Goal: Obtain resource: Download file/media

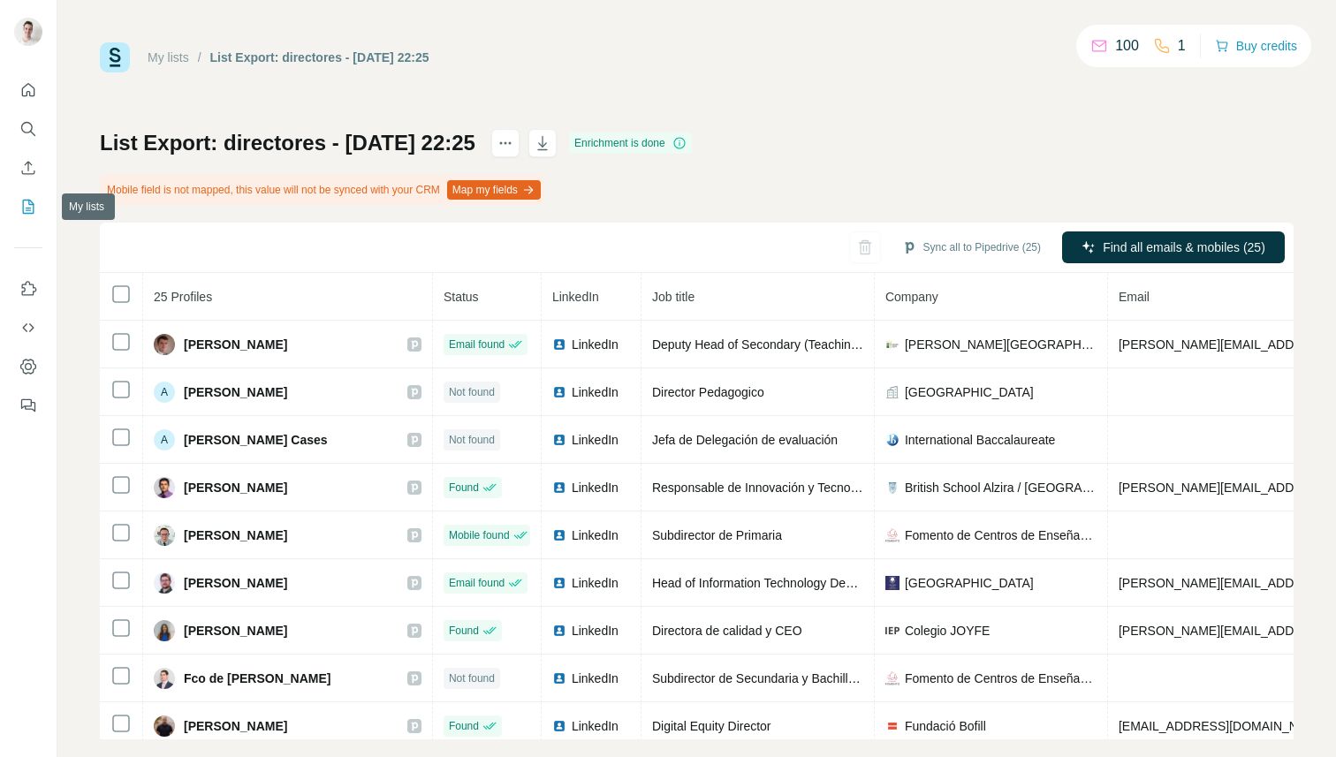
click at [28, 203] on icon "My lists" at bounding box center [28, 207] width 18 height 18
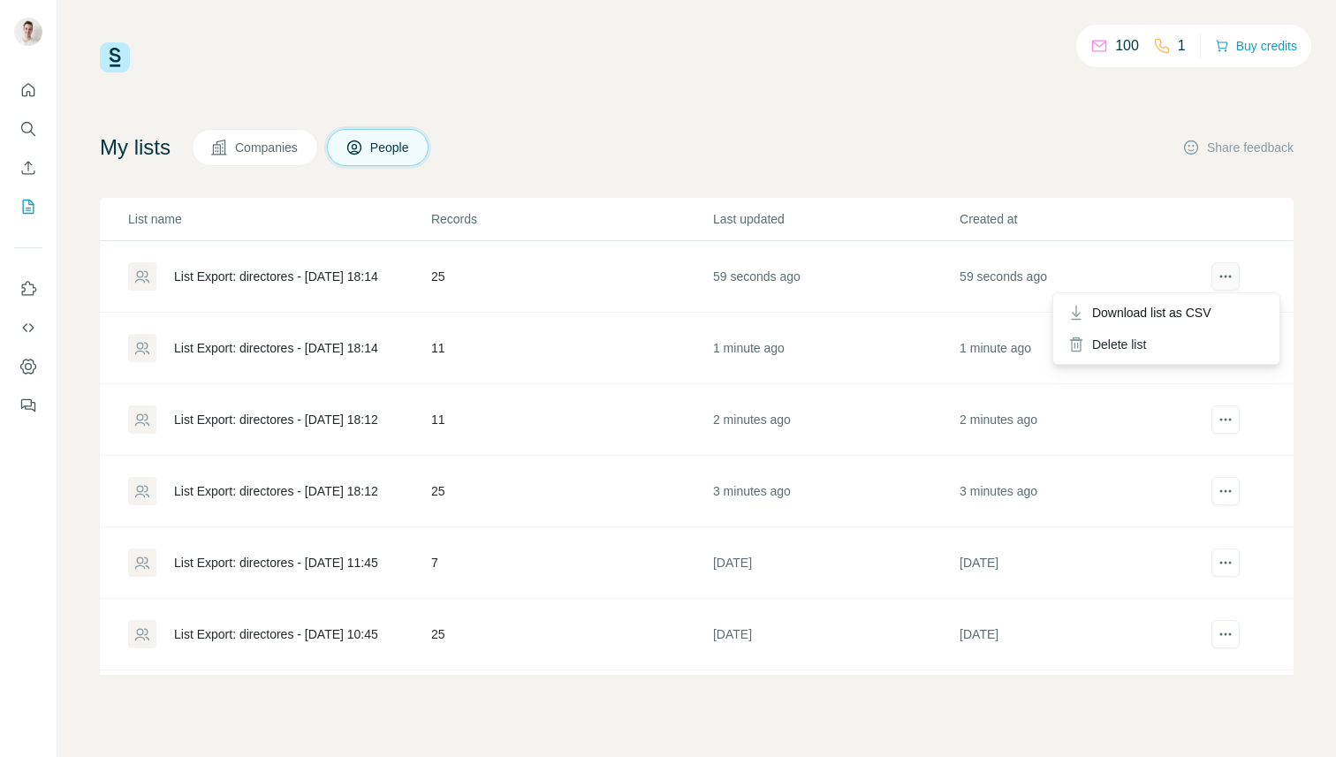
click at [1222, 285] on button "actions" at bounding box center [1225, 276] width 28 height 28
click at [1220, 275] on icon "actions" at bounding box center [1225, 277] width 18 height 18
click at [1211, 314] on span "Download list as CSV" at bounding box center [1151, 313] width 119 height 18
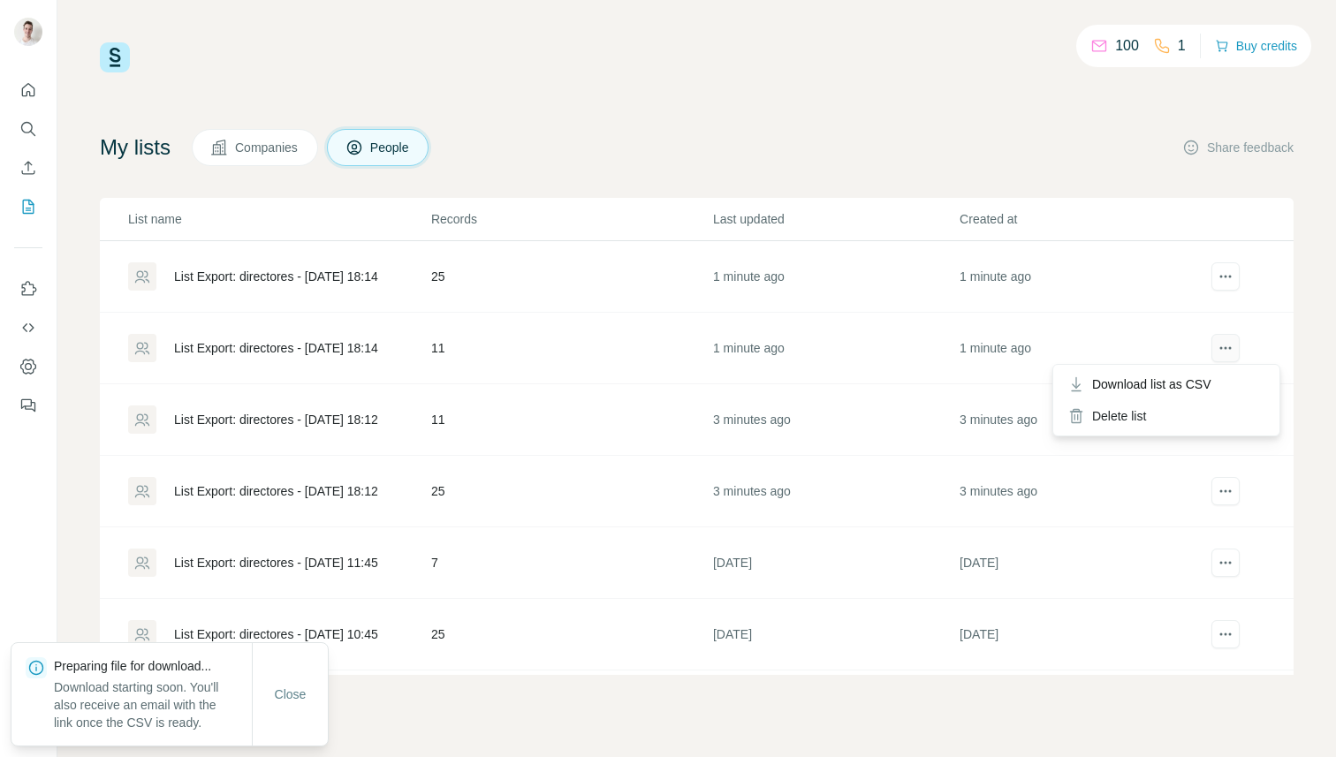
click at [1229, 352] on icon "actions" at bounding box center [1225, 348] width 18 height 18
click at [1222, 388] on div "Download list as CSV" at bounding box center [1166, 384] width 219 height 32
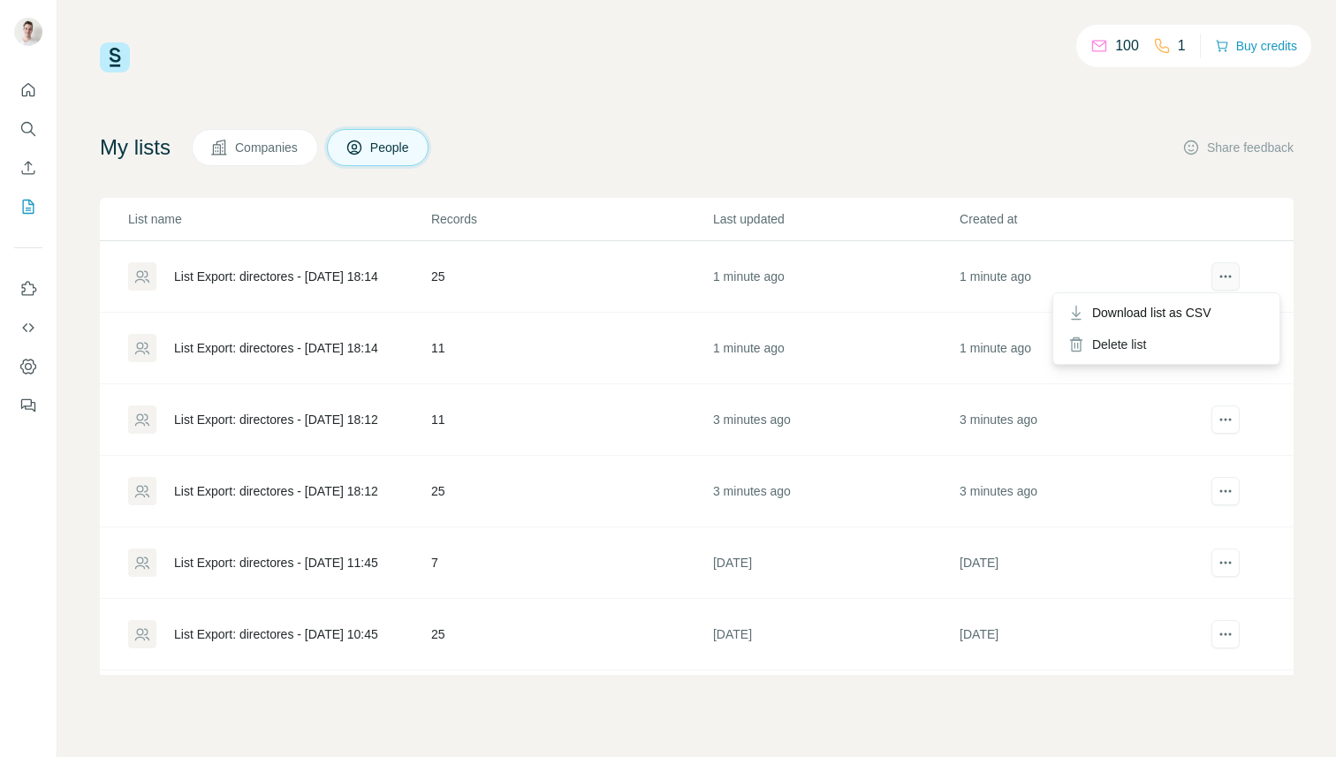
click at [1232, 277] on icon "actions" at bounding box center [1225, 277] width 18 height 18
click at [1190, 319] on span "Download list as CSV" at bounding box center [1151, 313] width 119 height 18
click at [749, 71] on div "100 1 Buy credits" at bounding box center [696, 57] width 1193 height 30
click at [1215, 278] on button "actions" at bounding box center [1225, 276] width 28 height 28
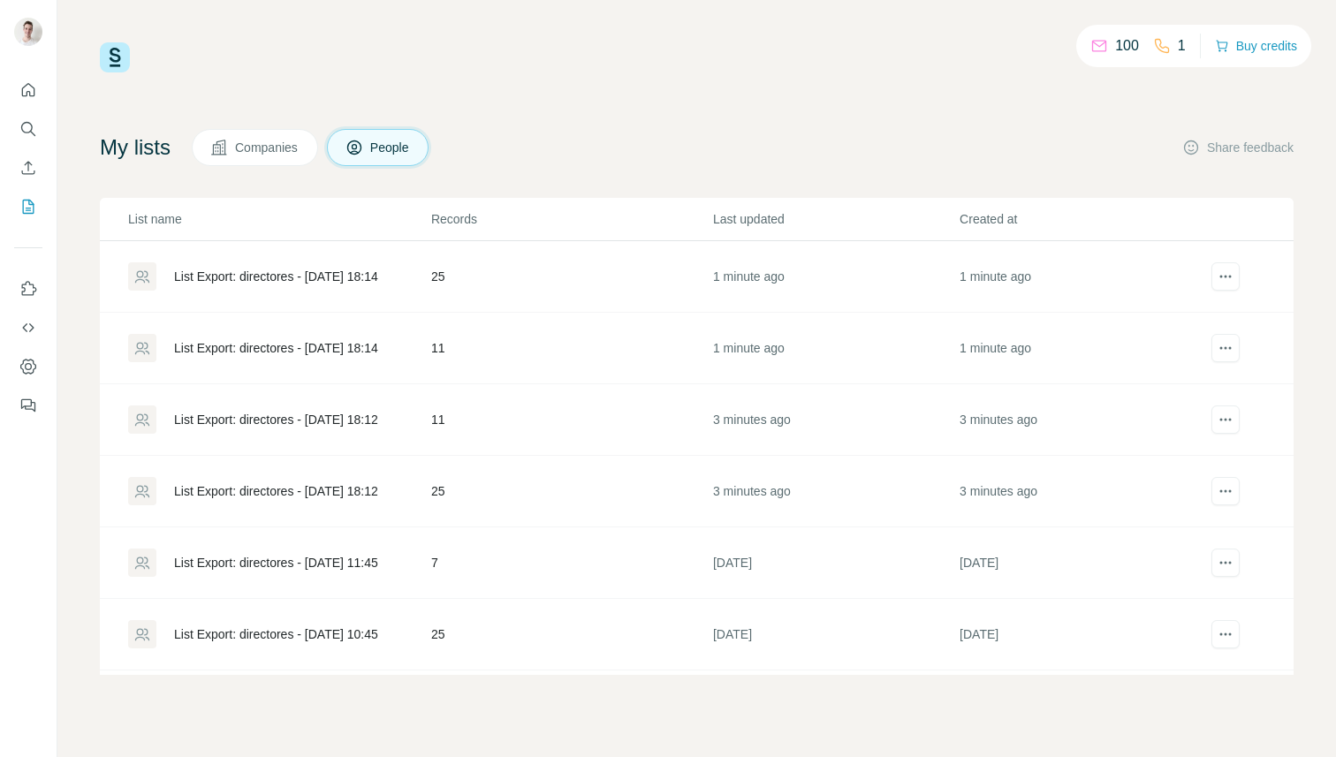
click at [261, 144] on span "Companies" at bounding box center [267, 148] width 64 height 18
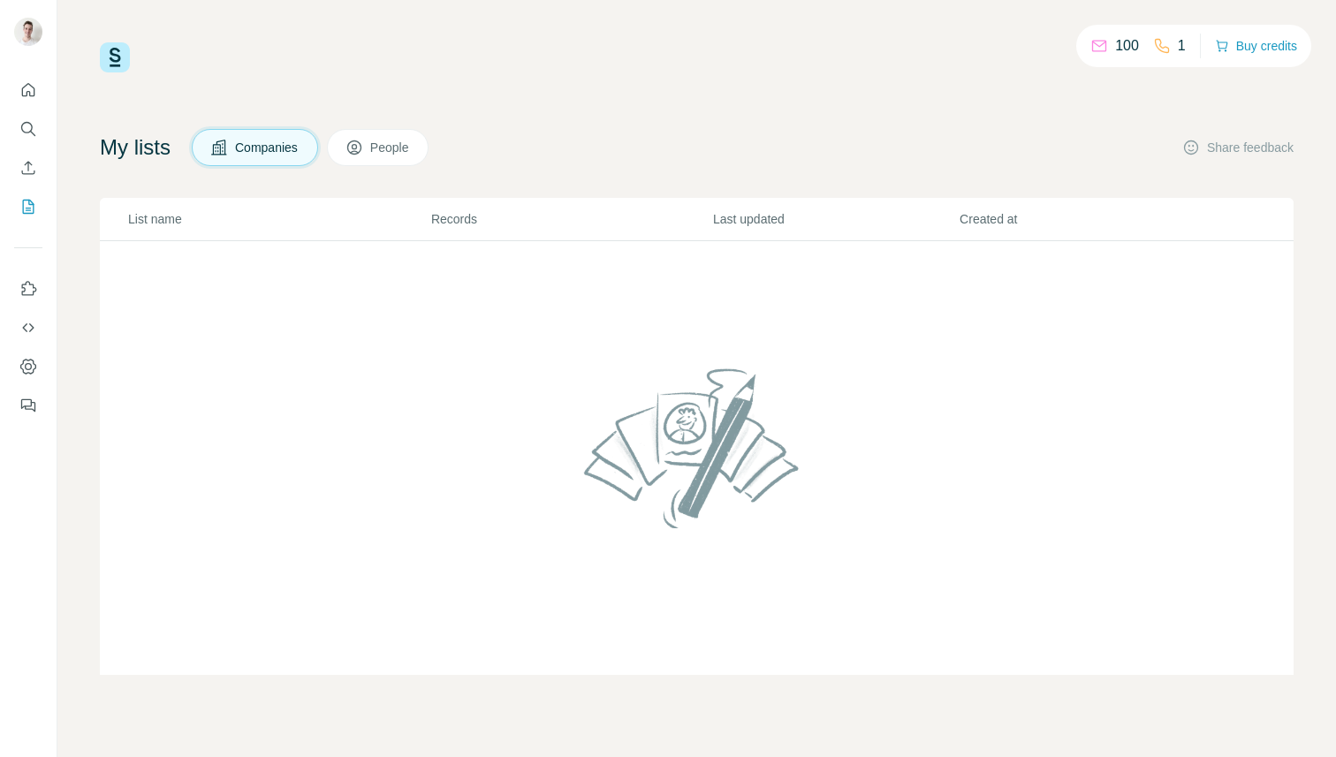
click at [394, 145] on span "People" at bounding box center [390, 148] width 41 height 18
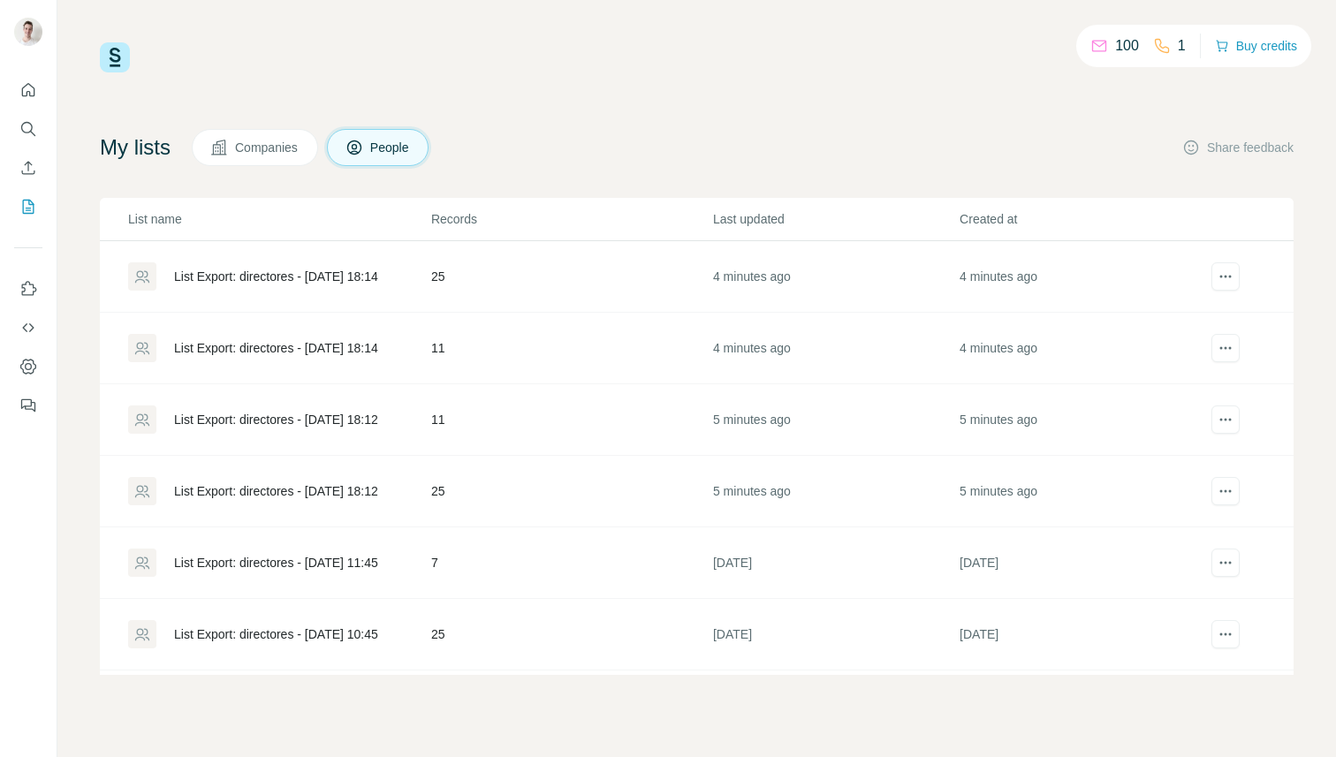
click at [545, 270] on td "25" at bounding box center [571, 277] width 282 height 72
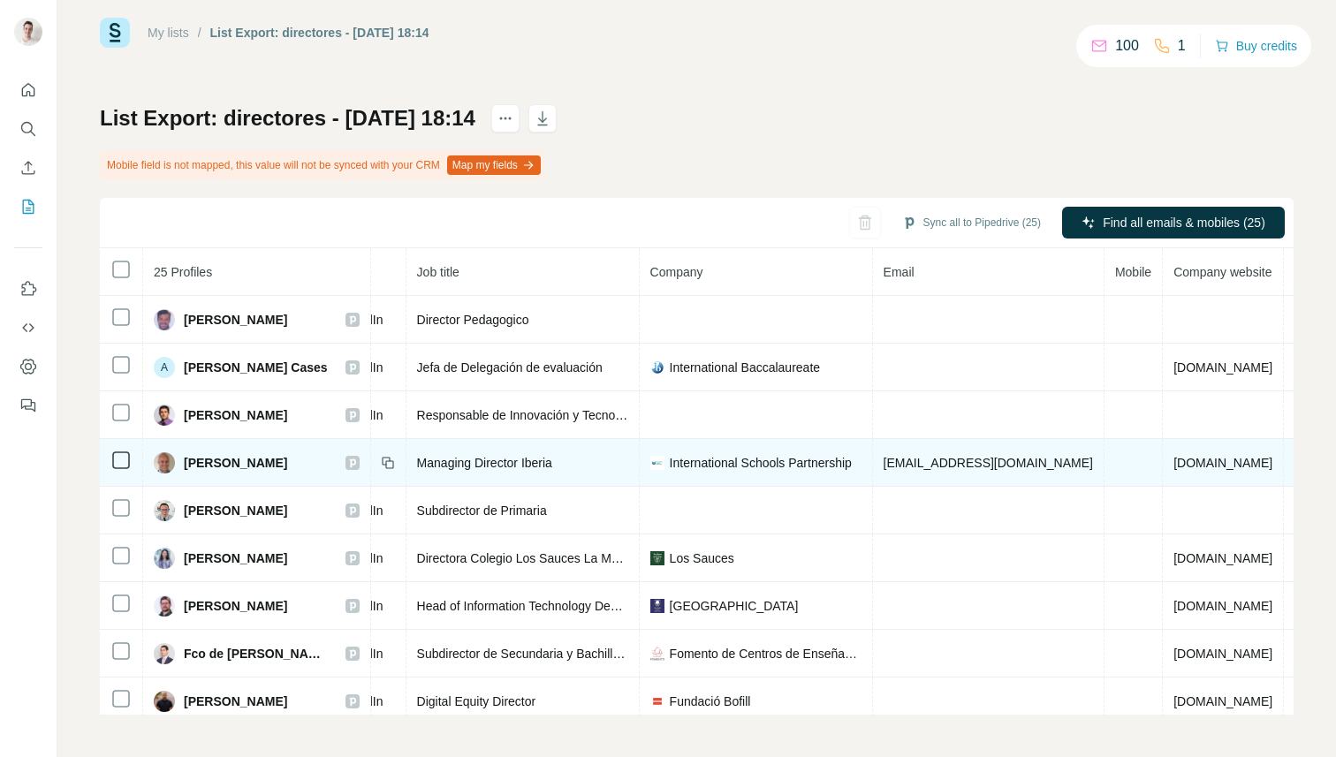
scroll to position [0, 171]
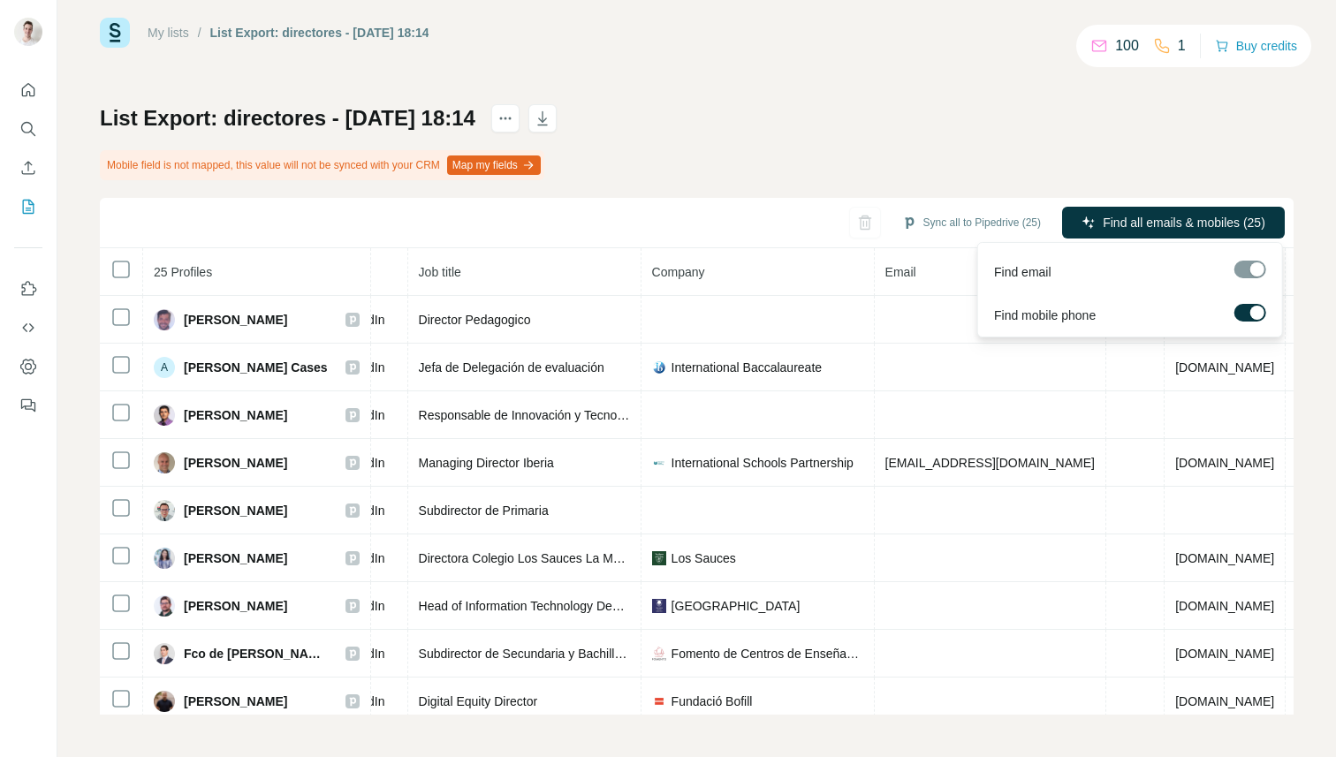
click at [1258, 306] on div at bounding box center [1257, 313] width 14 height 14
click at [1186, 226] on span "Find all emails (25)" at bounding box center [1214, 223] width 104 height 18
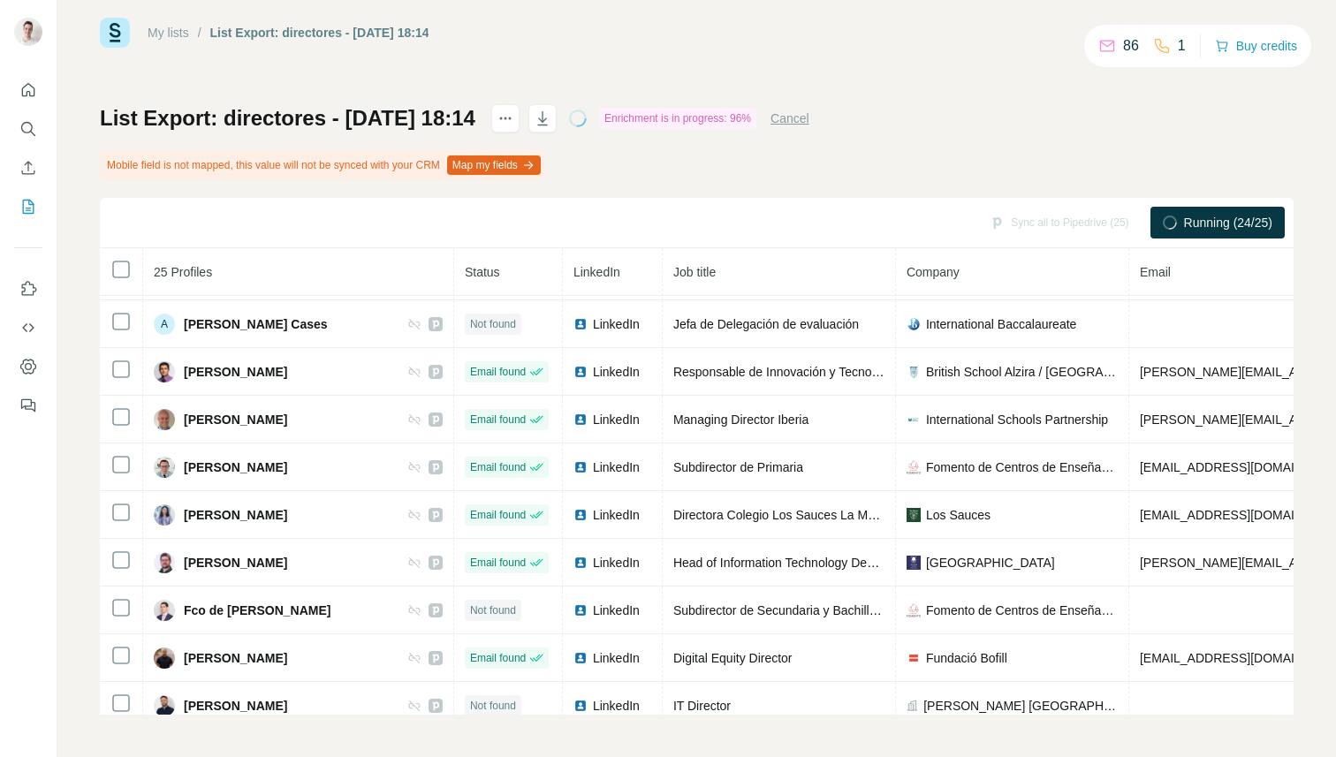
scroll to position [0, 0]
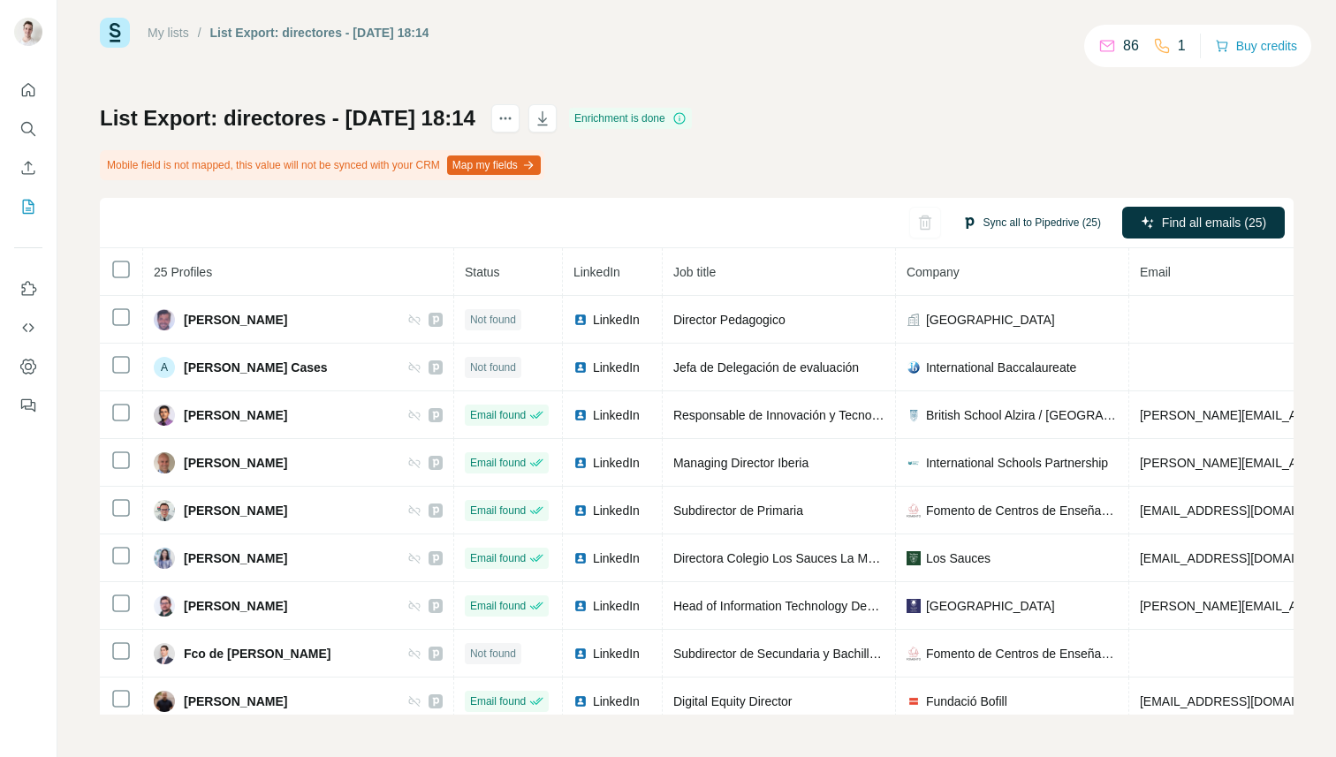
click at [1006, 233] on button "Sync all to Pipedrive (25)" at bounding box center [1031, 222] width 163 height 27
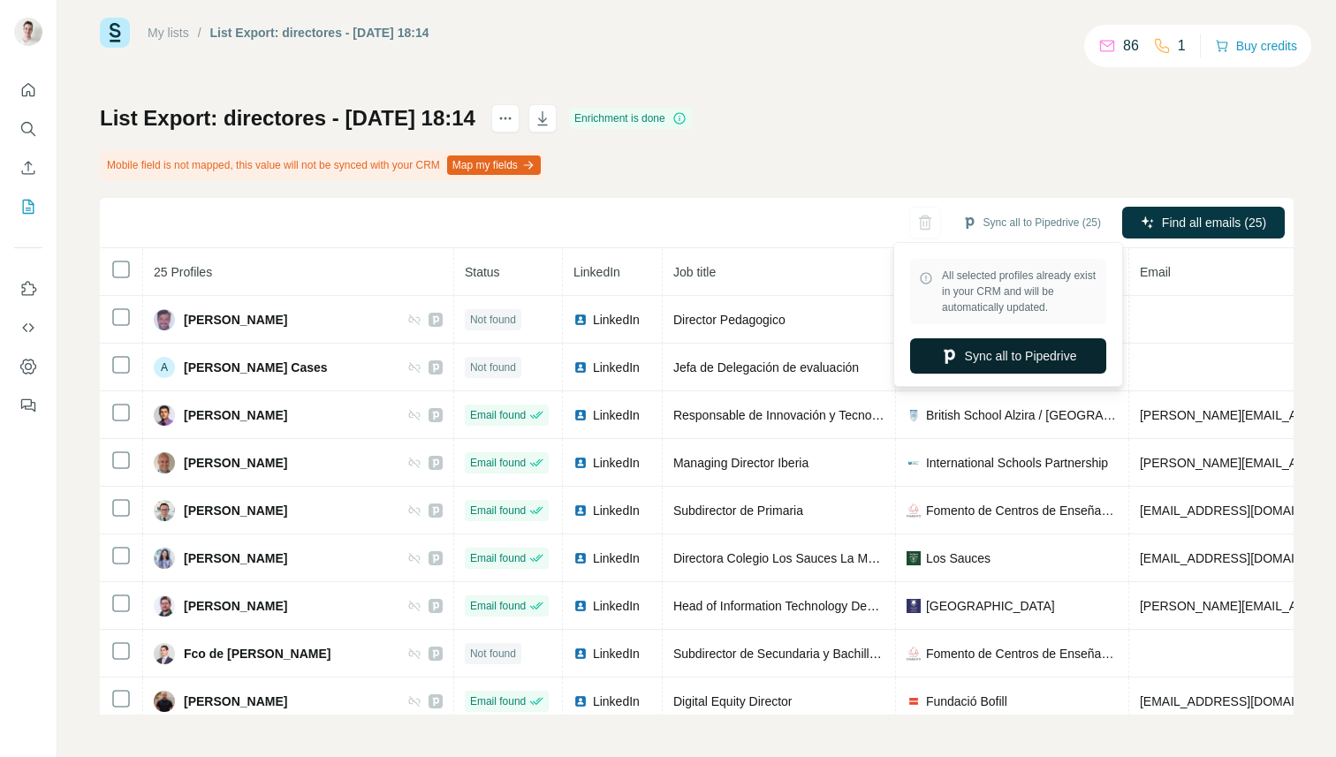
click at [981, 344] on button "Sync all to Pipedrive" at bounding box center [1008, 355] width 196 height 35
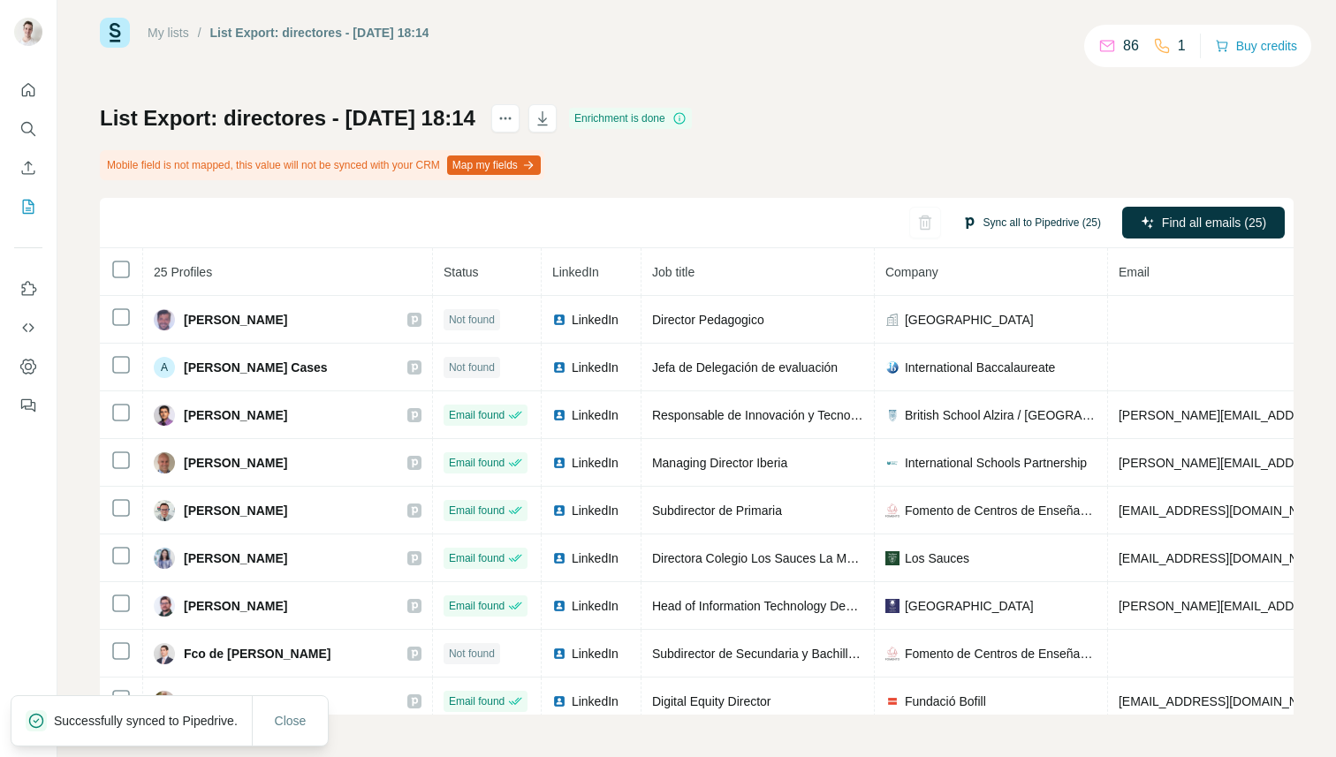
click at [1032, 215] on button "Sync all to Pipedrive (25)" at bounding box center [1031, 222] width 163 height 27
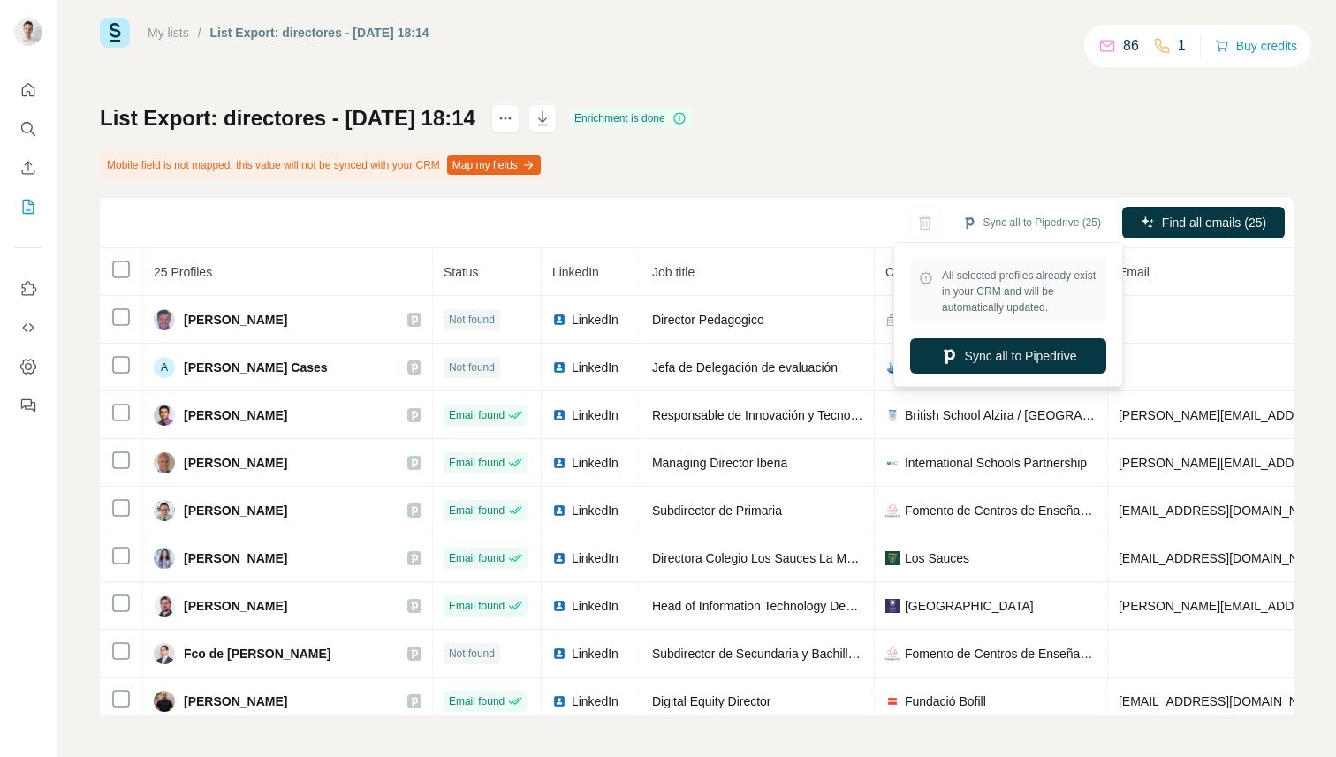
click at [928, 145] on div "List Export: directores - 27/09/2025 18:14 Enrichment is done Mobile field is n…" at bounding box center [696, 409] width 1193 height 610
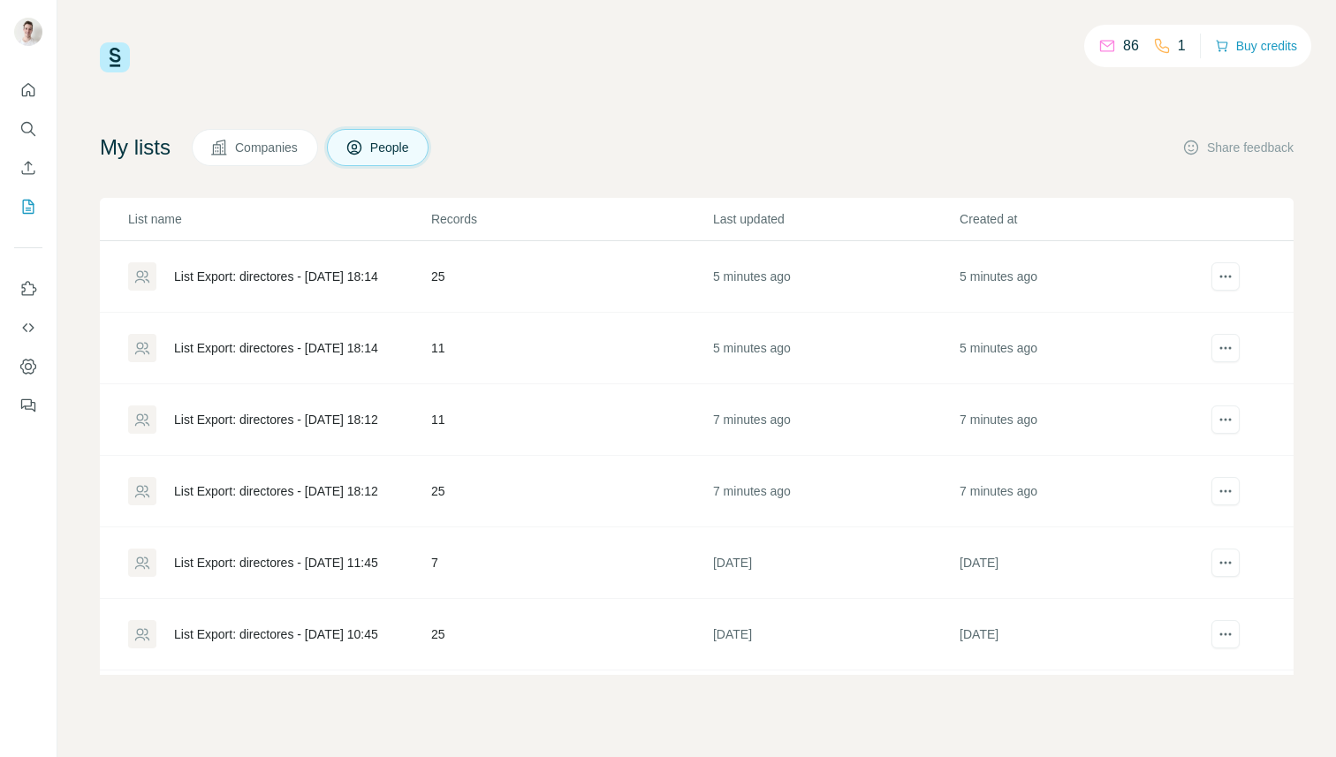
click at [603, 339] on td "11" at bounding box center [571, 349] width 282 height 72
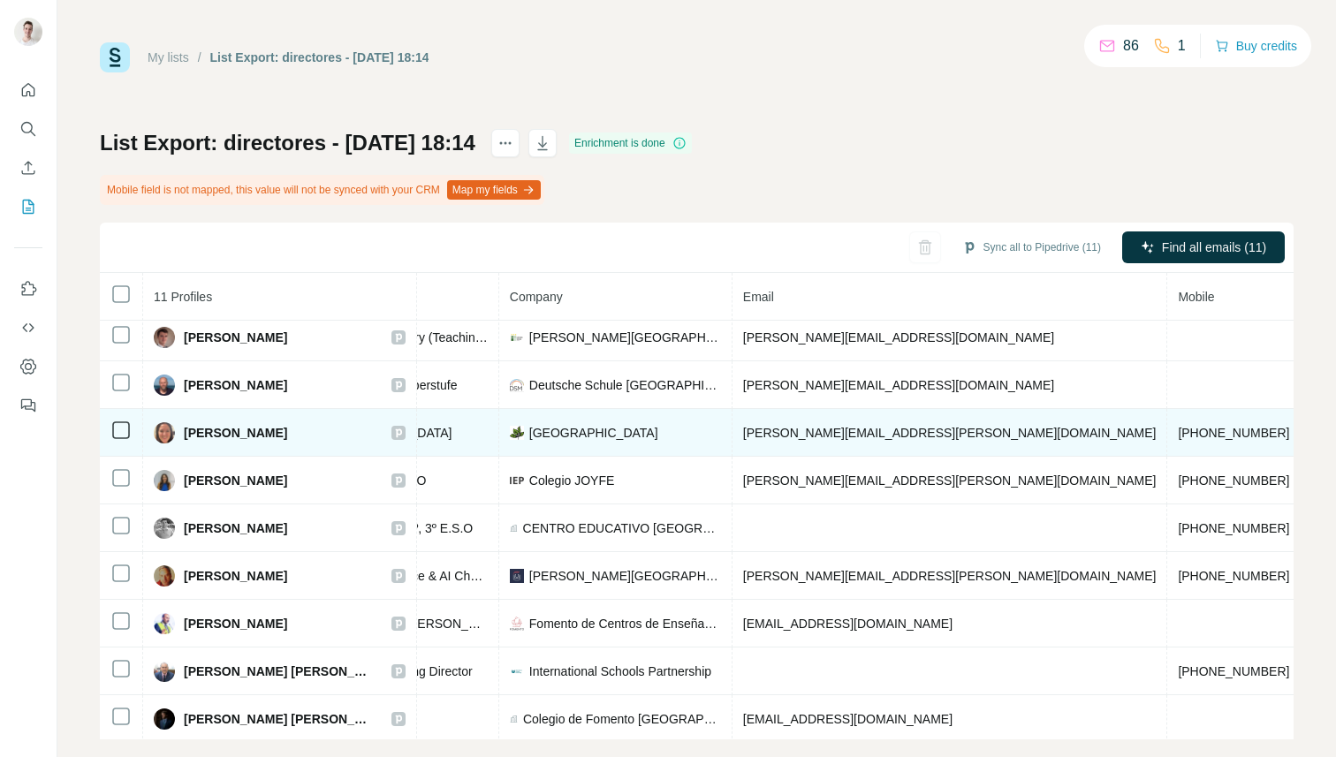
scroll to position [7, 0]
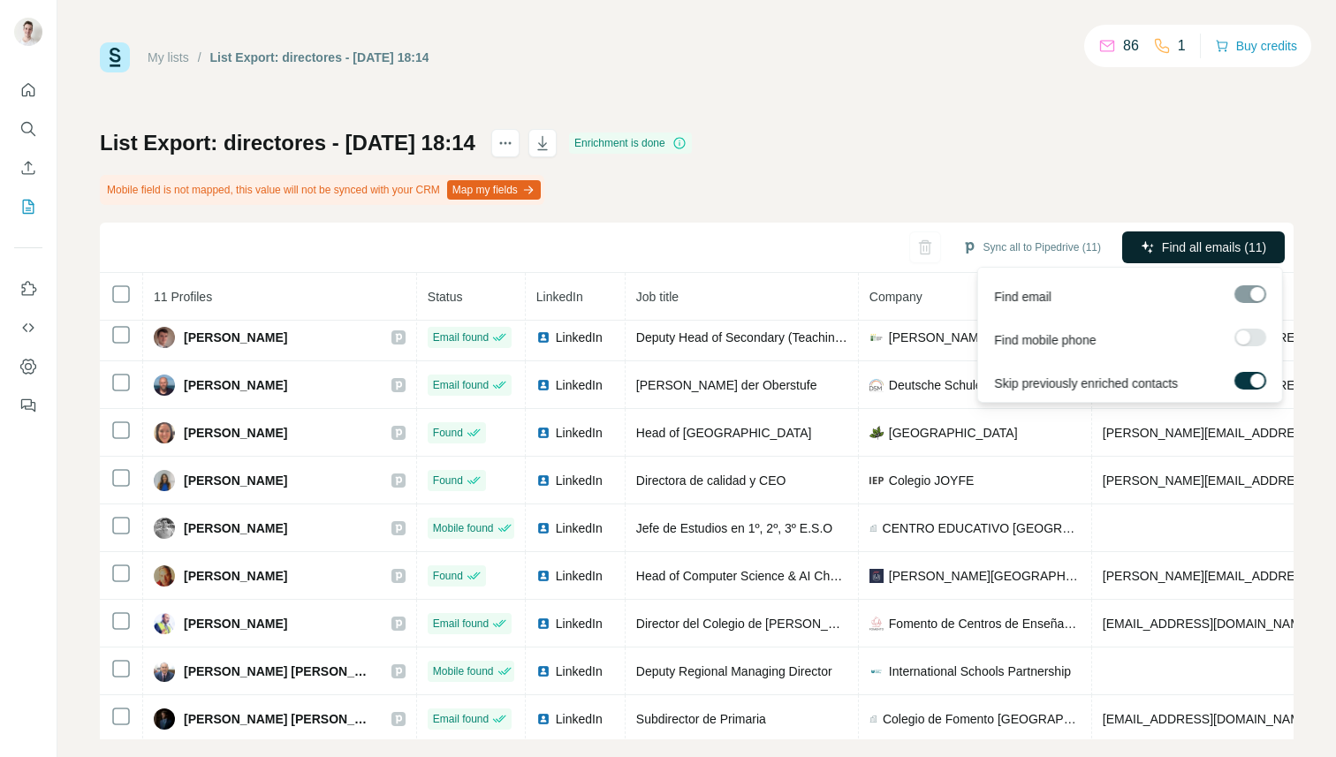
click at [1198, 240] on span "Find all emails (11)" at bounding box center [1214, 248] width 104 height 18
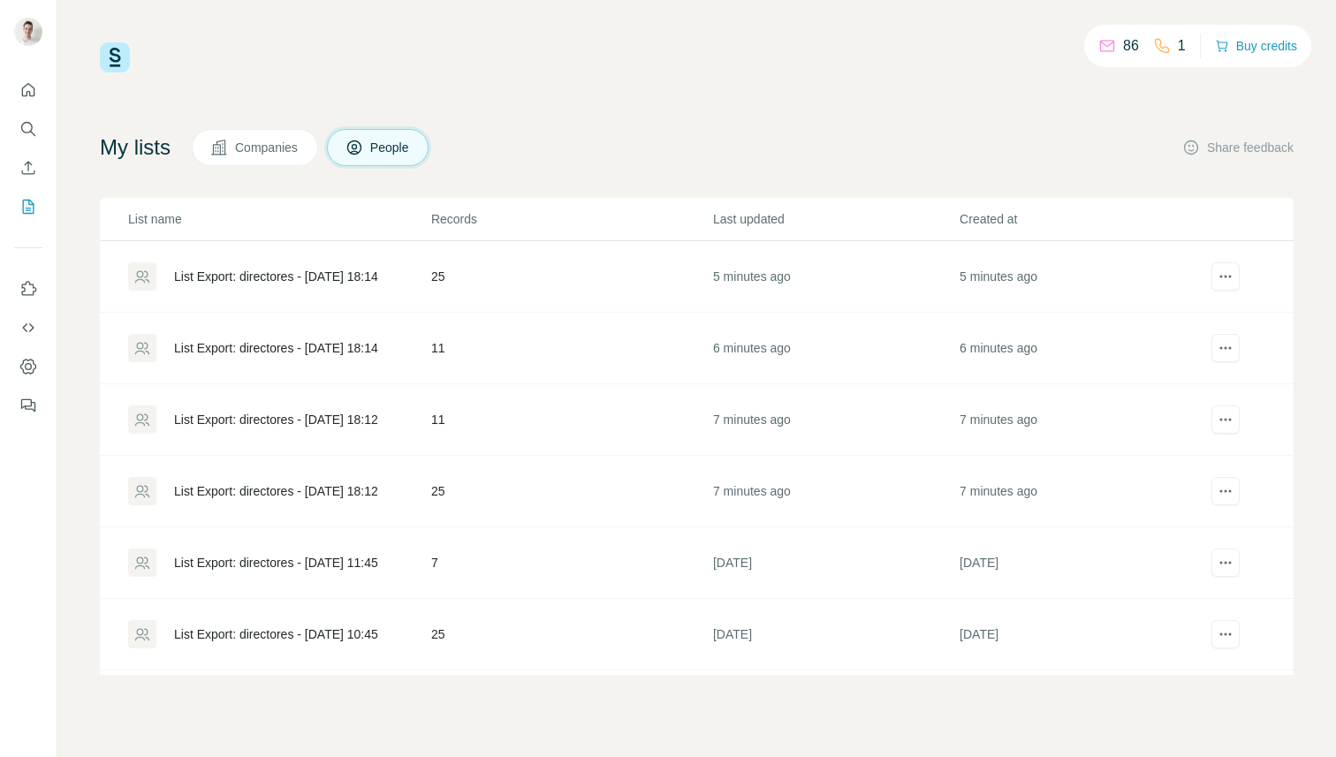
click at [1032, 421] on td "7 minutes ago" at bounding box center [1082, 420] width 246 height 72
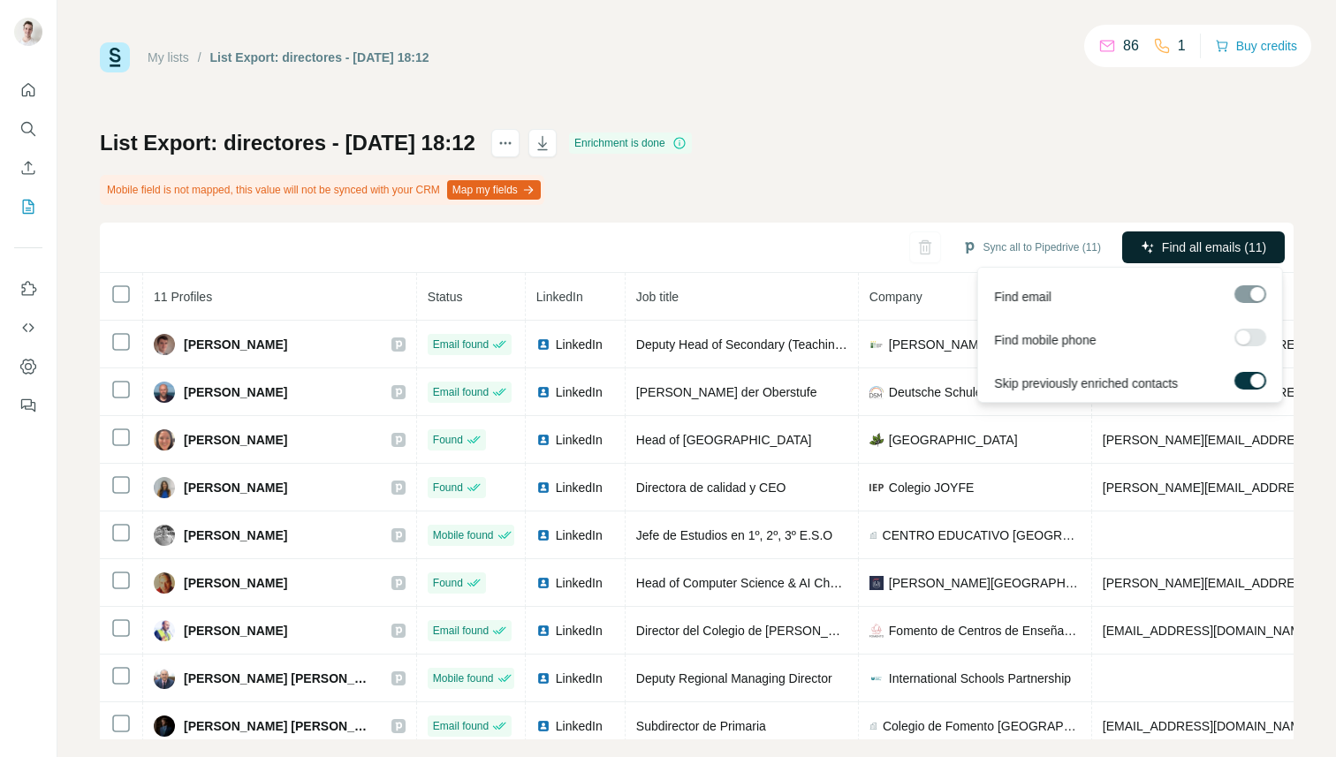
click at [1186, 250] on span "Find all emails (11)" at bounding box center [1214, 248] width 104 height 18
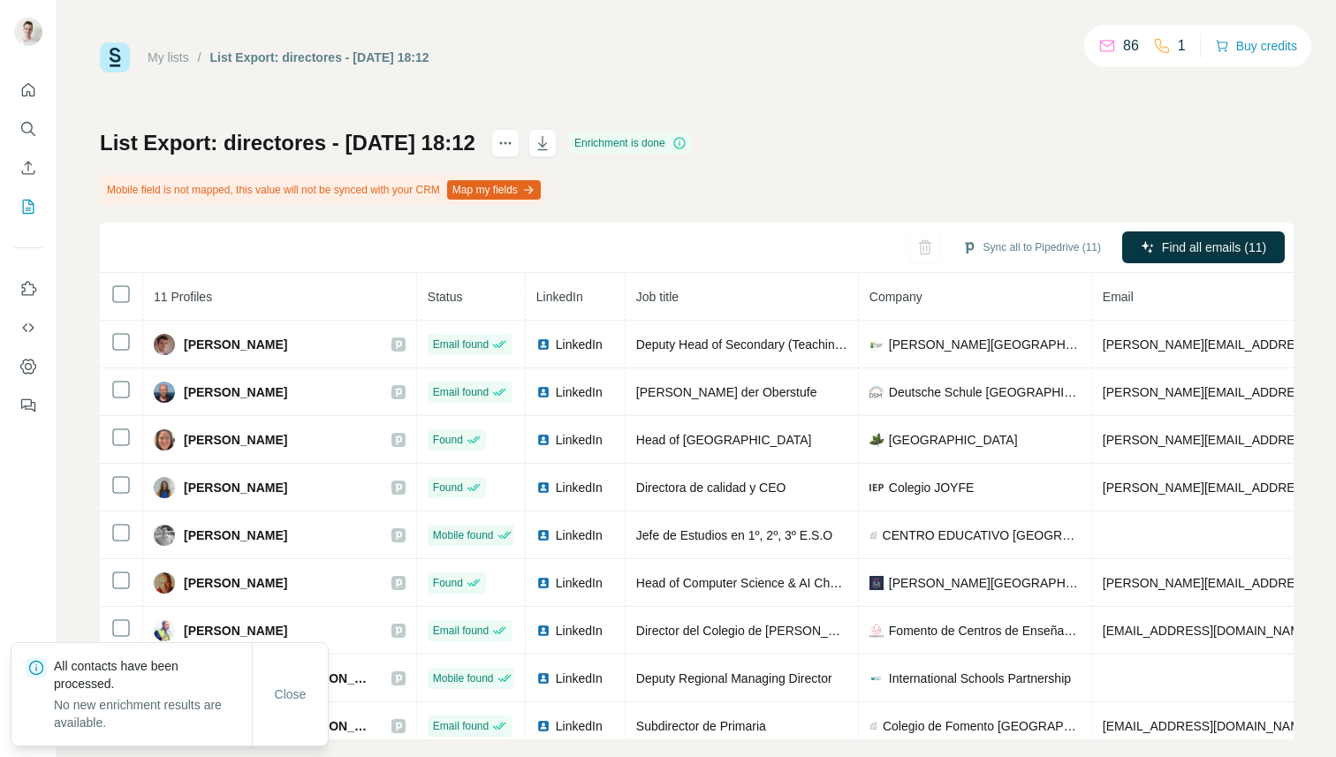
click at [672, 76] on div "My lists / List Export: directores - 27/09/2025 18:12 86 1 Buy credits List Exp…" at bounding box center [696, 390] width 1193 height 697
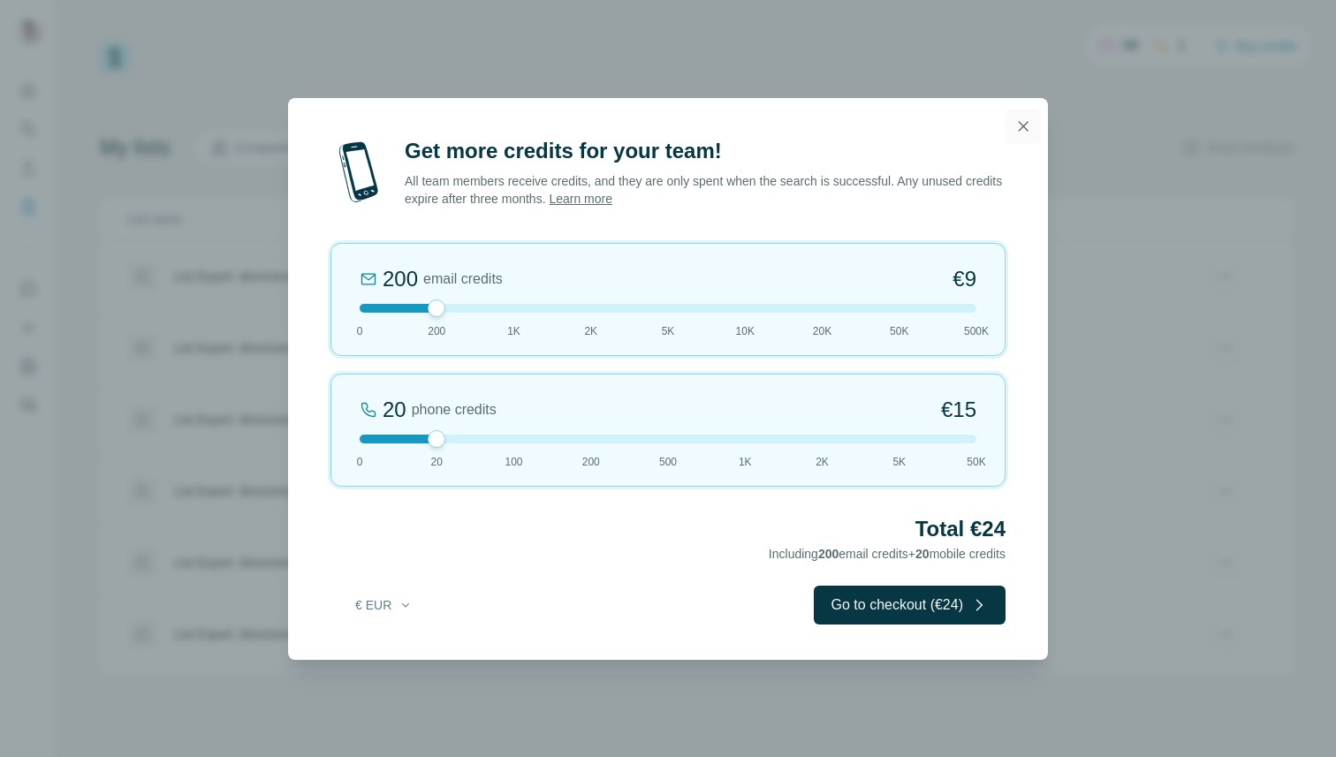
click at [1019, 130] on icon "button" at bounding box center [1024, 126] width 10 height 10
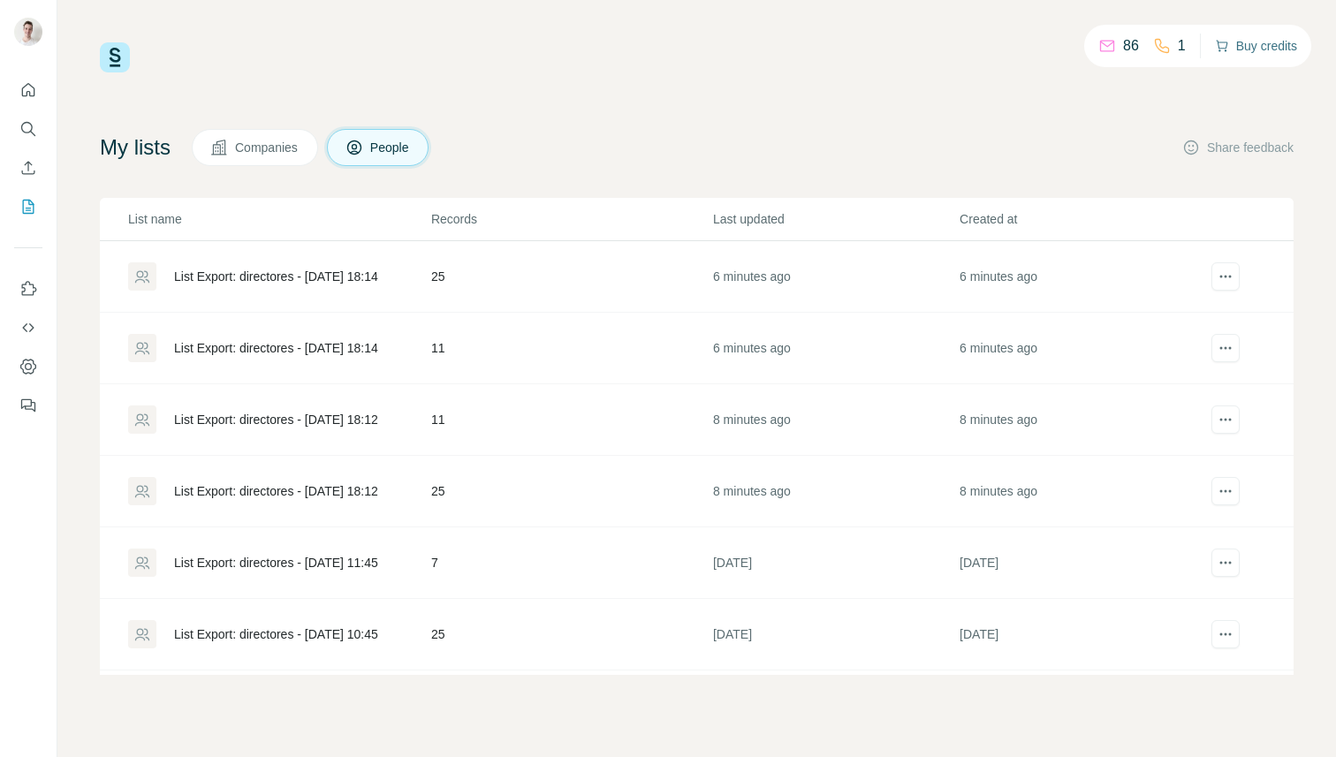
click at [1244, 46] on button "Buy credits" at bounding box center [1256, 46] width 82 height 25
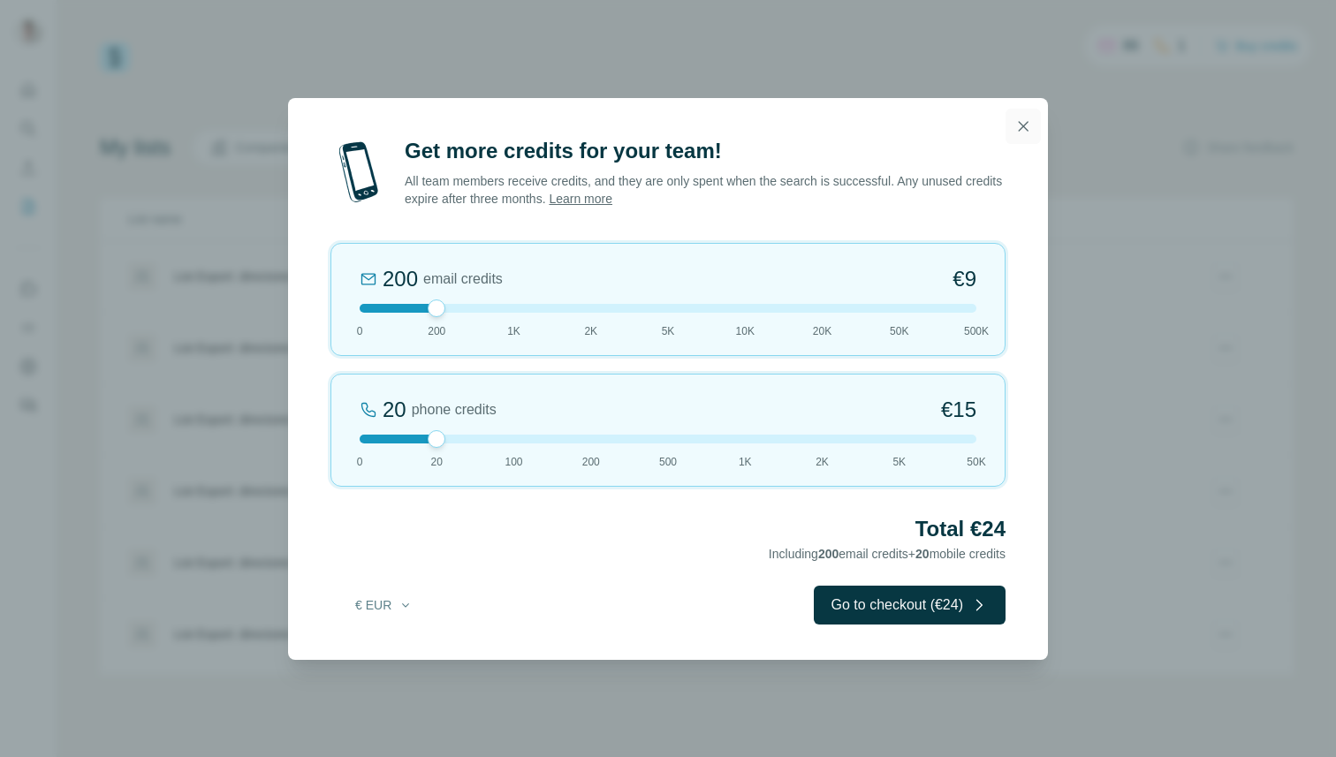
click at [1019, 131] on icon "button" at bounding box center [1023, 126] width 18 height 18
click at [1011, 139] on button "button" at bounding box center [1022, 126] width 35 height 35
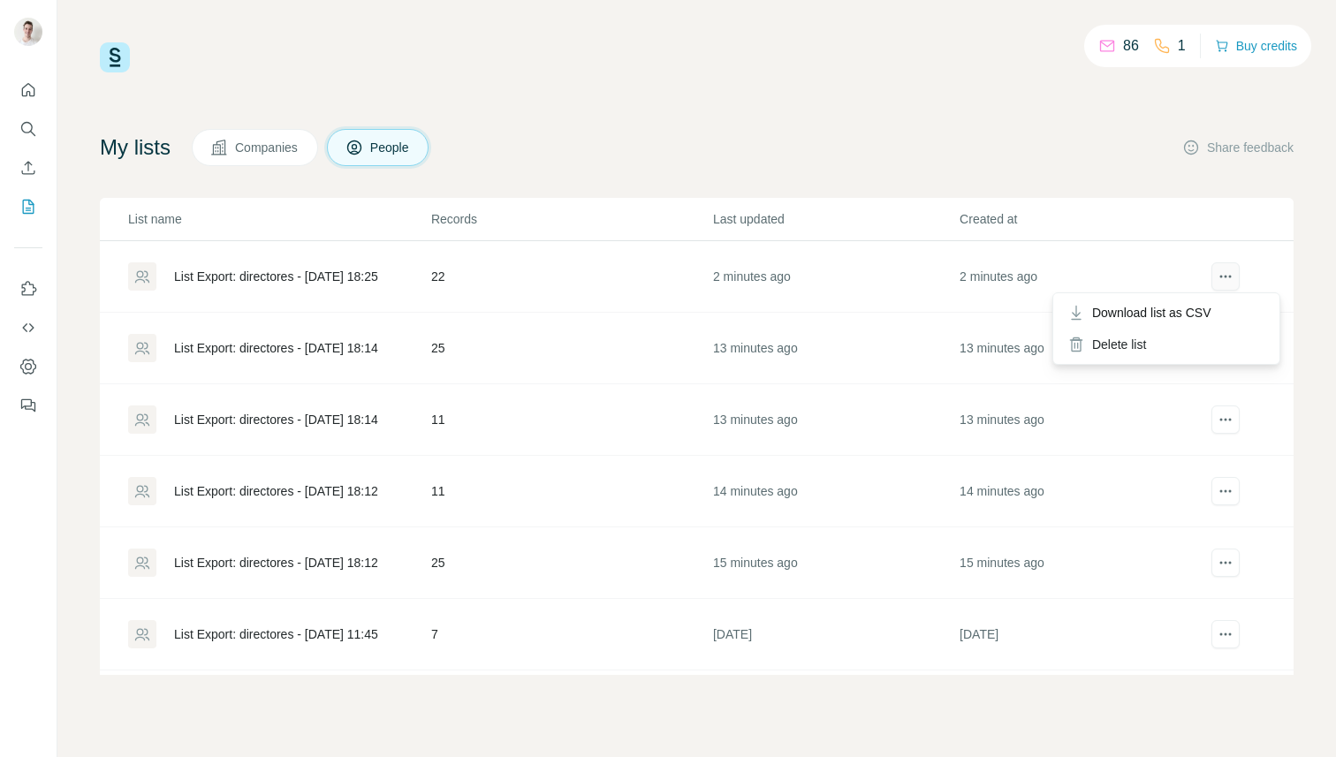
click at [1225, 285] on button "actions" at bounding box center [1225, 276] width 28 height 28
click at [1211, 310] on span "Download list as CSV" at bounding box center [1151, 313] width 119 height 18
